Goal: Communication & Community: Answer question/provide support

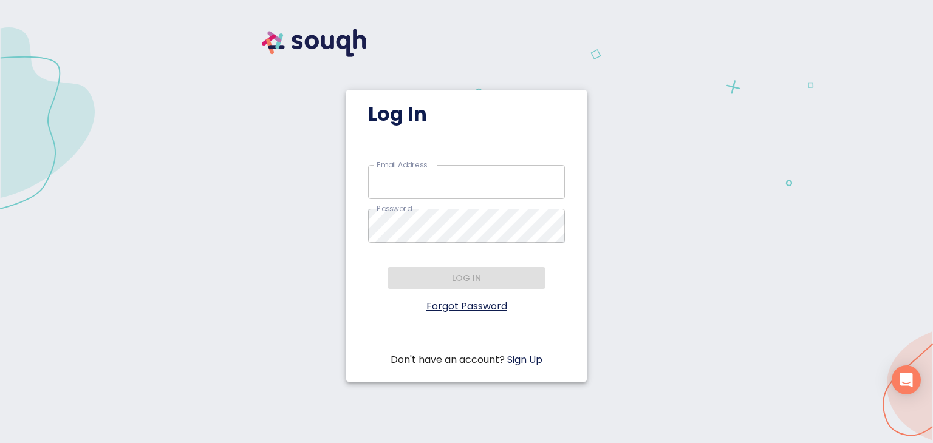
type input "nichols.jpn@hotmail.com"
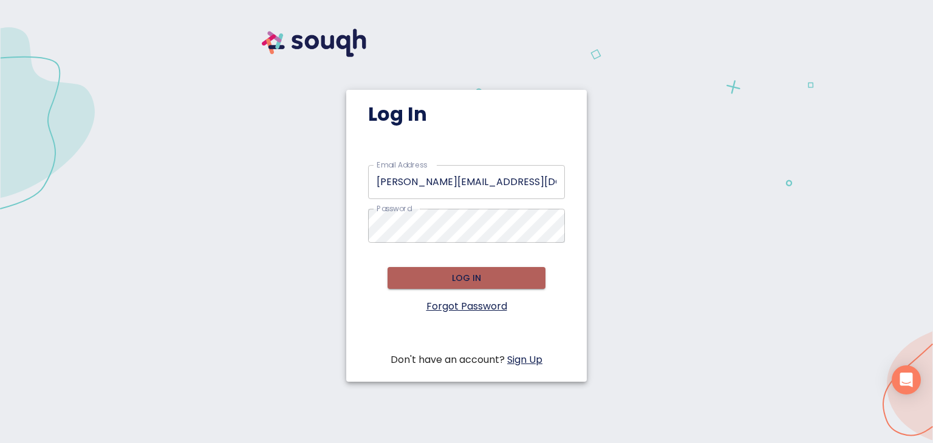
click at [403, 273] on span "Log in" at bounding box center [466, 278] width 138 height 15
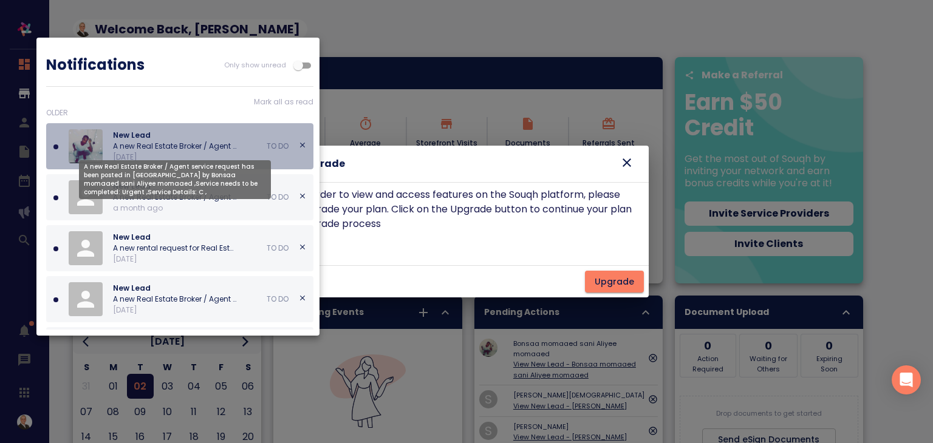
click at [163, 142] on p "A new Real Estate Broker / Agent service request has been posted in Toronto by …" at bounding box center [175, 146] width 124 height 11
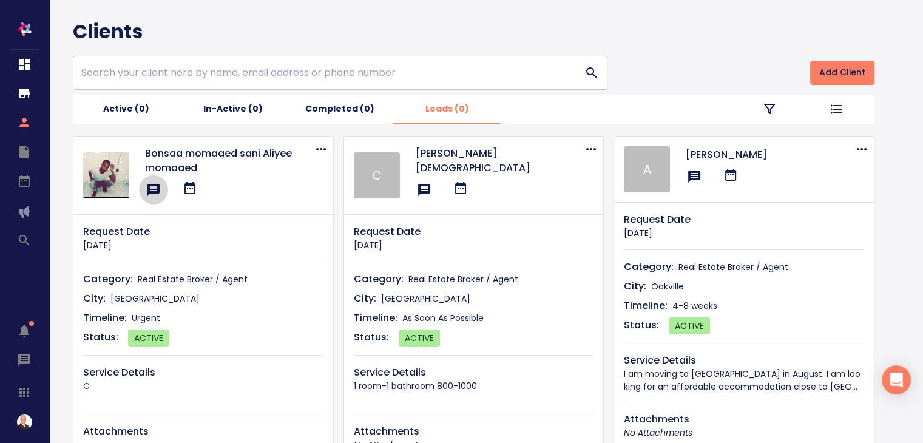
click at [152, 188] on icon "button" at bounding box center [154, 190] width 12 height 12
